Goal: Transaction & Acquisition: Purchase product/service

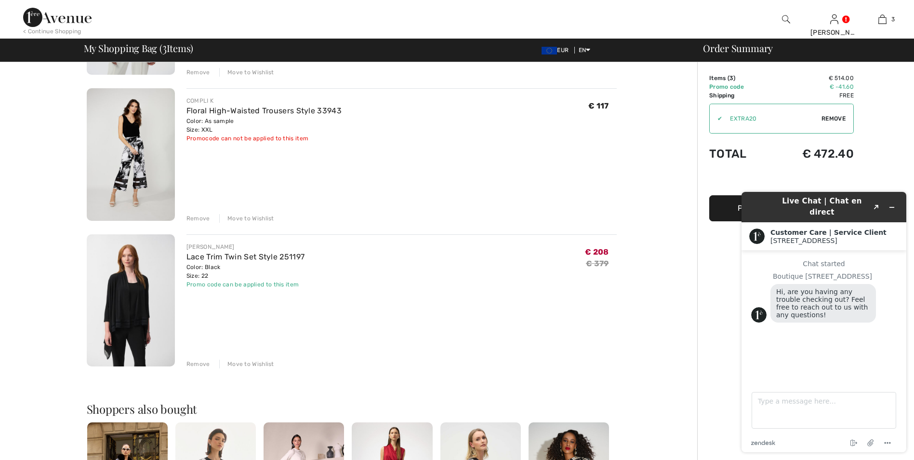
scroll to position [212, 0]
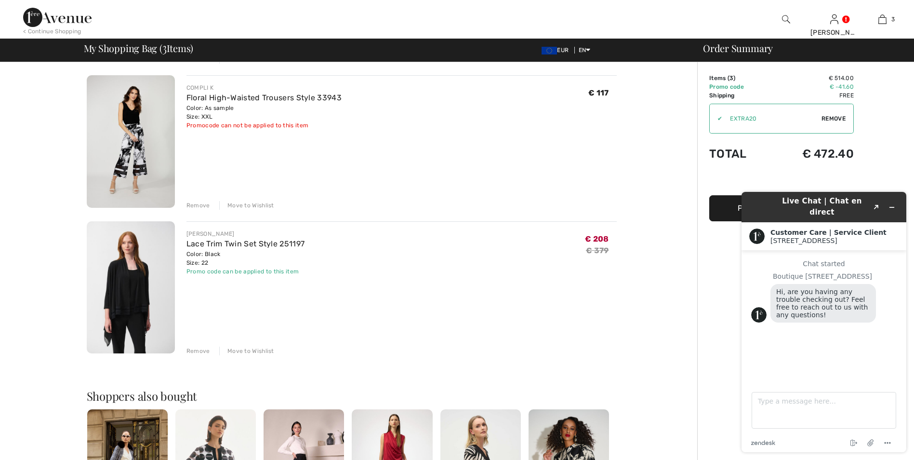
click at [713, 281] on div "Order Summary Details Items ( 3 ) € 514.00 Promo code € -41.60 Shipping Free Ta…" at bounding box center [805, 304] width 217 height 908
click at [877, 205] on icon "Popout" at bounding box center [876, 207] width 5 height 5
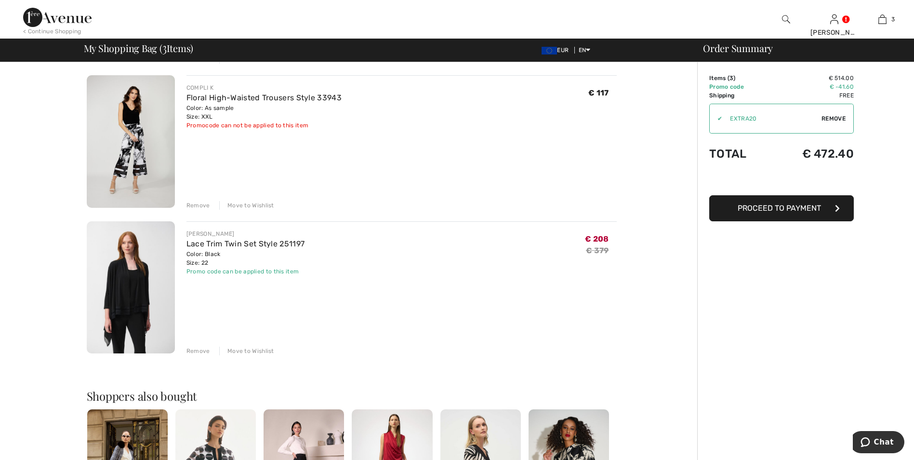
click at [778, 211] on span "Proceed to Payment" at bounding box center [779, 207] width 83 height 9
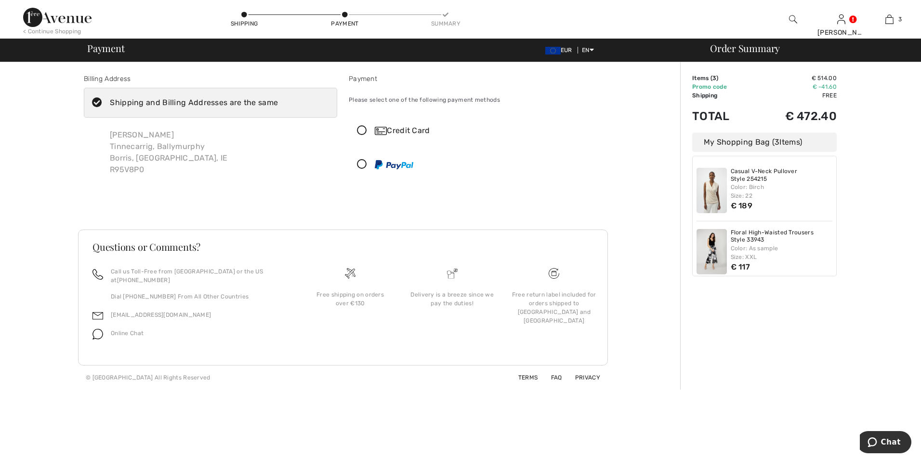
click at [360, 129] on icon at bounding box center [362, 131] width 26 height 10
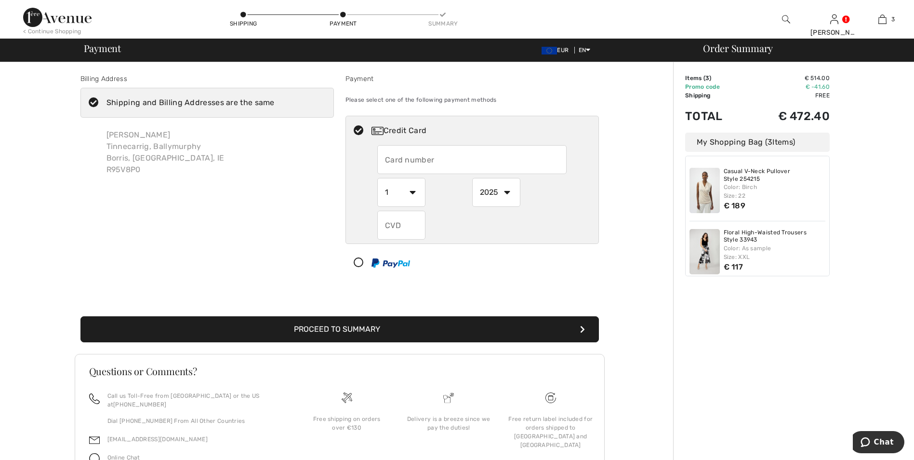
click at [384, 163] on input "text" at bounding box center [471, 159] width 189 height 29
type input "4319401205704602"
click at [413, 194] on select "1 2 3 4 5 6 7 8 9 10 11 12" at bounding box center [401, 192] width 48 height 29
click at [377, 178] on select "1 2 3 4 5 6 7 8 9 10 11 12" at bounding box center [401, 192] width 48 height 29
click at [509, 193] on select "2025 2026 2027 2028 2029 2030 2031 2032 2033 2034 2035" at bounding box center [496, 192] width 48 height 29
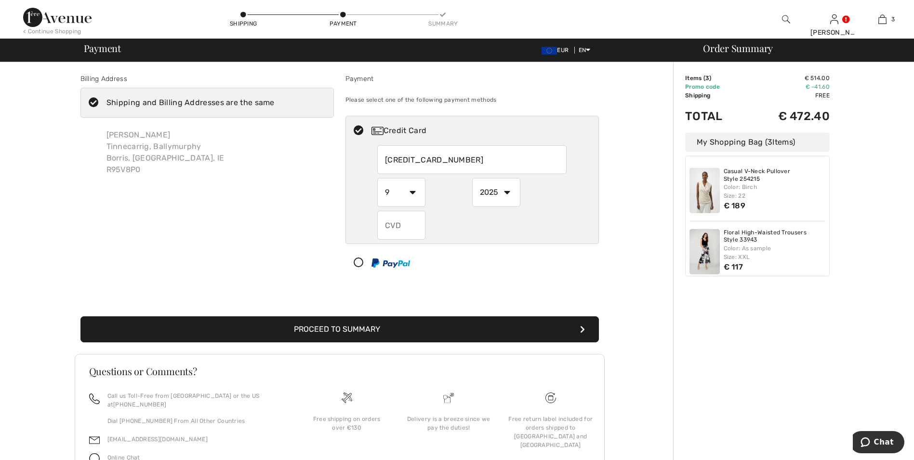
click at [411, 191] on select "1 2 3 4 5 6 7 8 9 10 11 12" at bounding box center [401, 192] width 48 height 29
select select "8"
click at [377, 178] on select "1 2 3 4 5 6 7 8 9 10 11 12" at bounding box center [401, 192] width 48 height 29
click at [508, 193] on select "2025 2026 2027 2028 2029 2030 2031 2032 2033 2034 2035" at bounding box center [496, 192] width 48 height 29
select select "2029"
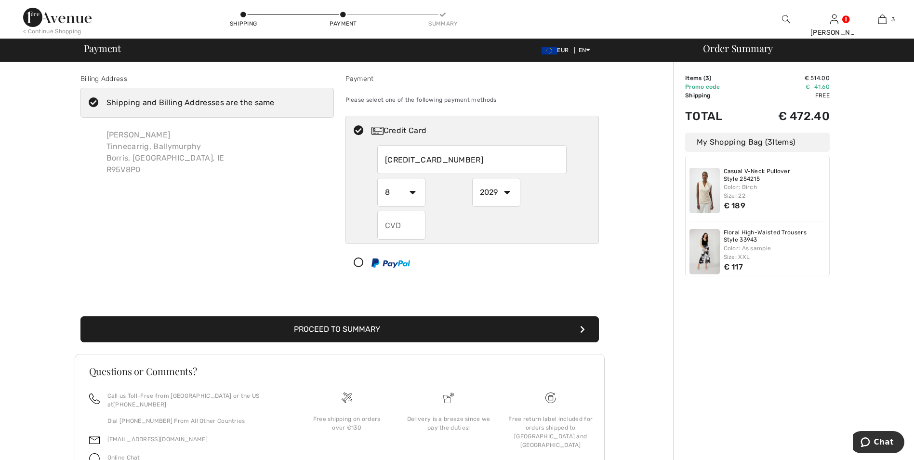
click at [472, 178] on select "2025 2026 2027 2028 2029 2030 2031 2032 2033 2034 2035" at bounding box center [496, 192] width 48 height 29
click at [406, 228] on input "text" at bounding box center [401, 225] width 48 height 29
type input "513"
click at [422, 321] on button "Proceed to Summary" at bounding box center [339, 329] width 518 height 26
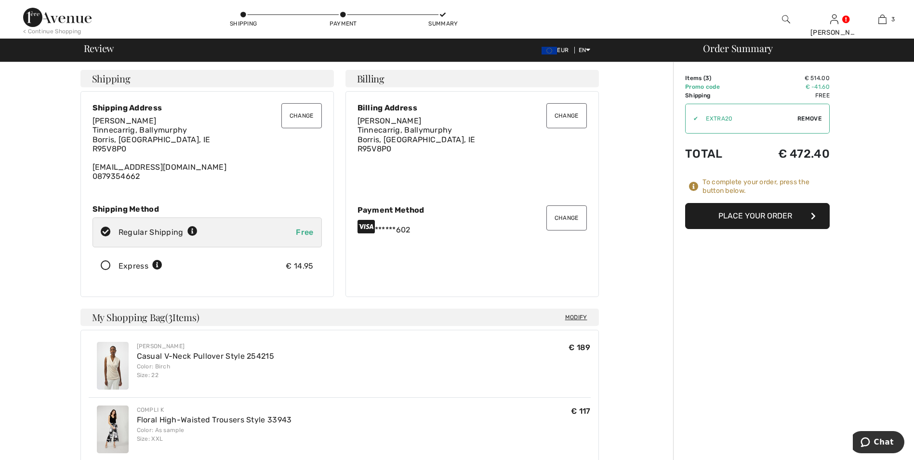
click at [745, 207] on button "Place Your Order" at bounding box center [757, 216] width 145 height 26
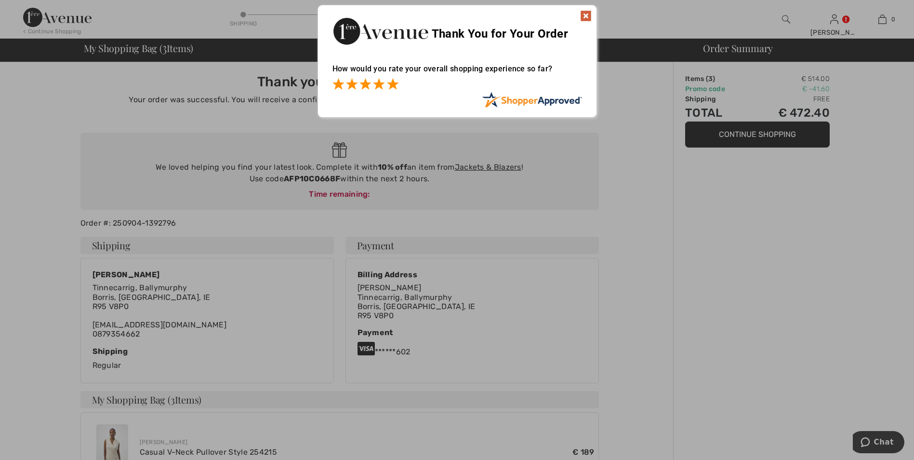
click at [388, 88] on span at bounding box center [393, 84] width 12 height 12
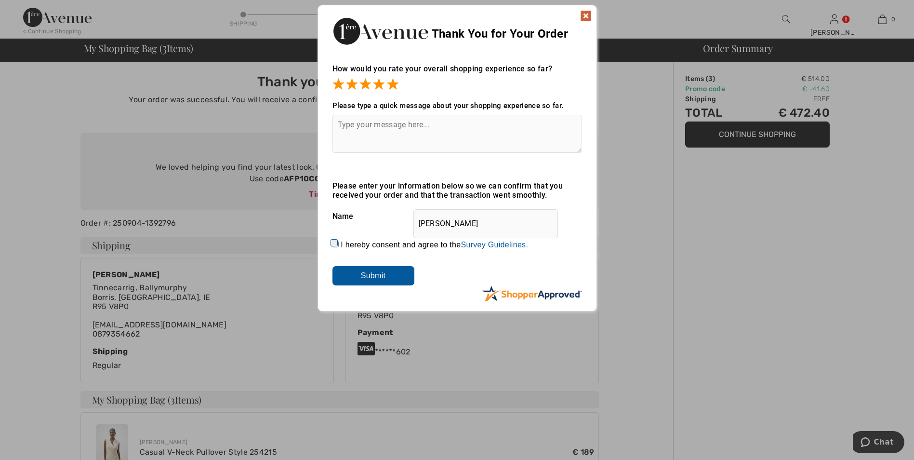
click at [332, 241] on input "I hereby consent and agree to the By submitting a review, you grant permission …" at bounding box center [335, 244] width 6 height 6
checkbox input "true"
click at [363, 275] on input "Submit" at bounding box center [373, 275] width 82 height 19
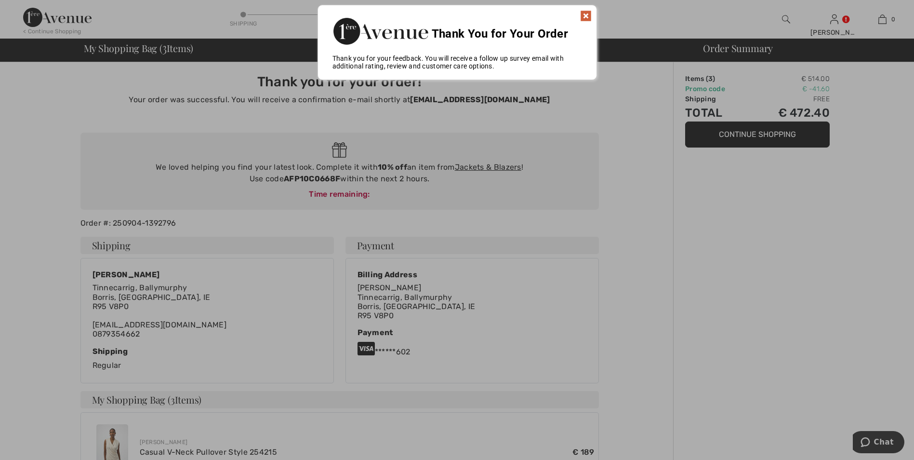
click at [588, 14] on img at bounding box center [586, 16] width 12 height 12
